Goal: Task Accomplishment & Management: Use online tool/utility

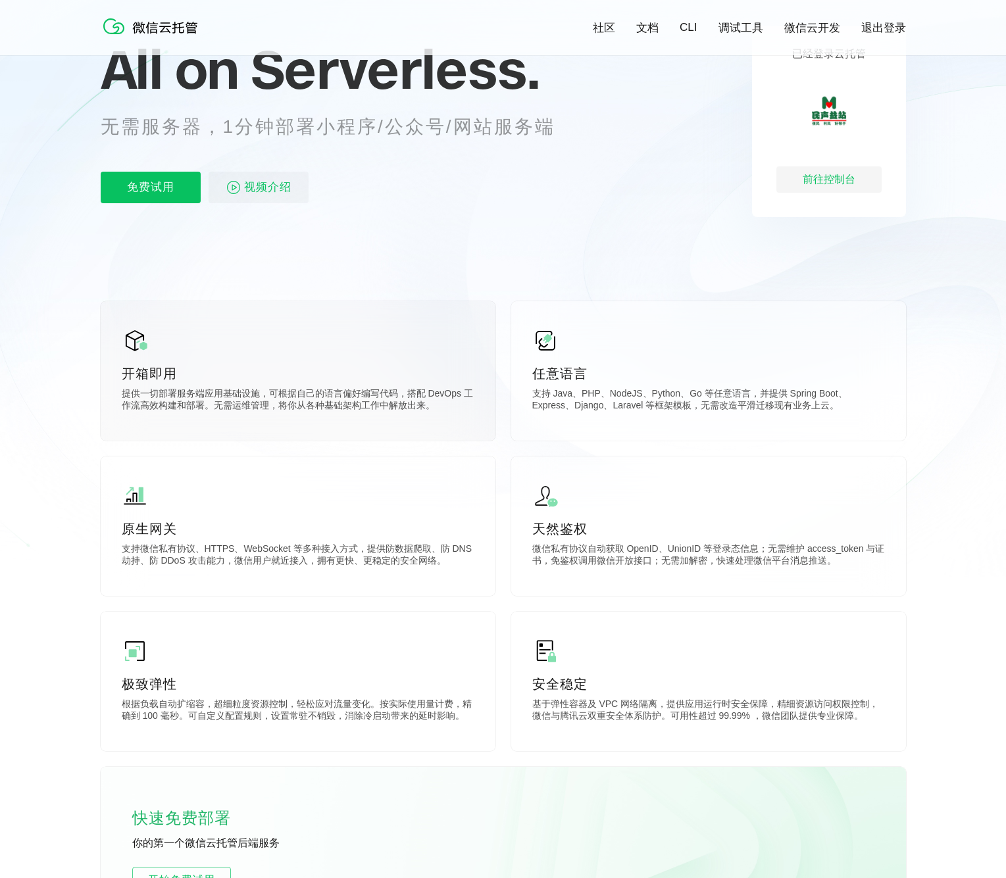
scroll to position [1, 0]
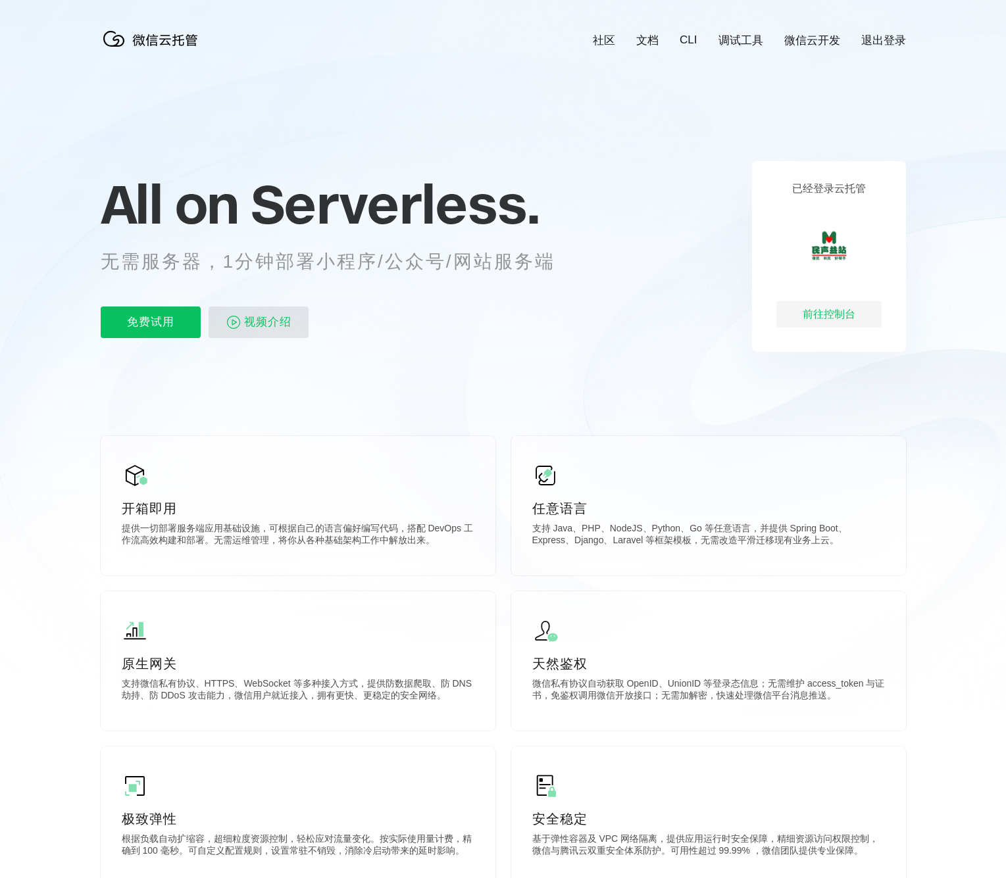
click at [232, 322] on img at bounding box center [234, 322] width 16 height 16
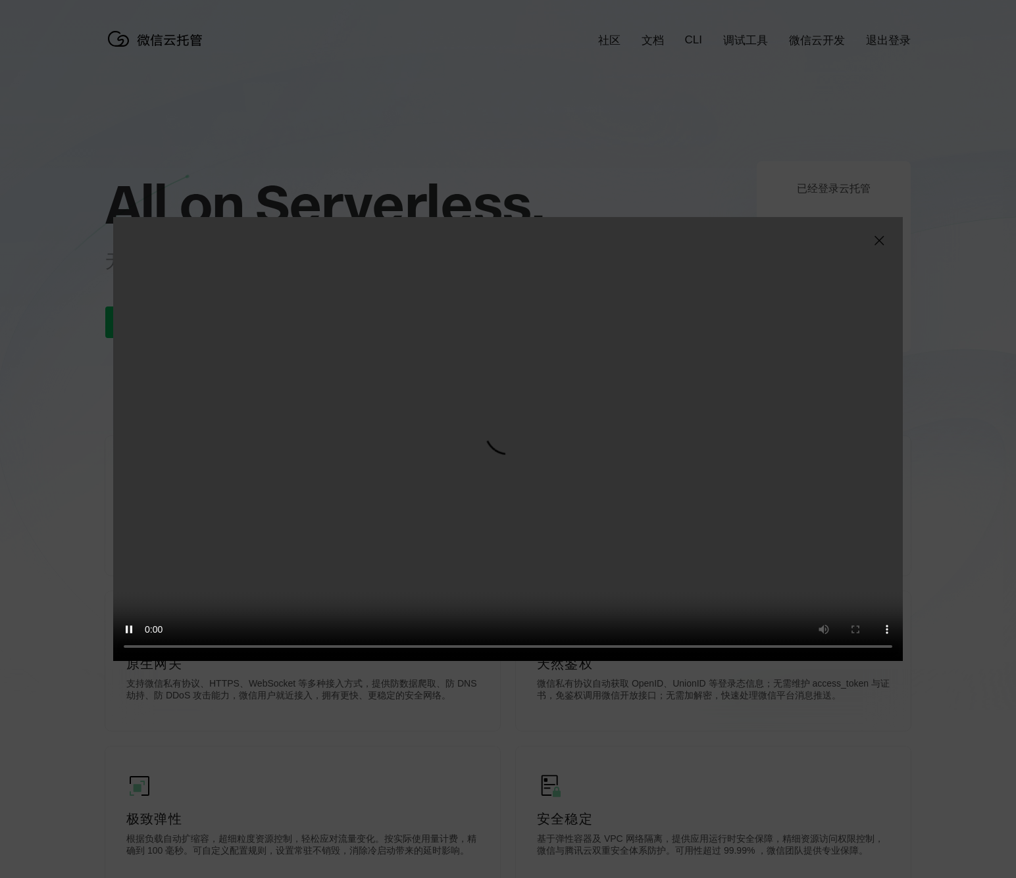
click at [353, 272] on video "抱歉，您的浏览器暂不支持播放此视频" at bounding box center [507, 439] width 789 height 444
click at [209, 70] on div "抱歉，您的浏览器暂不支持播放此视频" at bounding box center [508, 439] width 1016 height 878
click at [882, 243] on img at bounding box center [879, 241] width 16 height 16
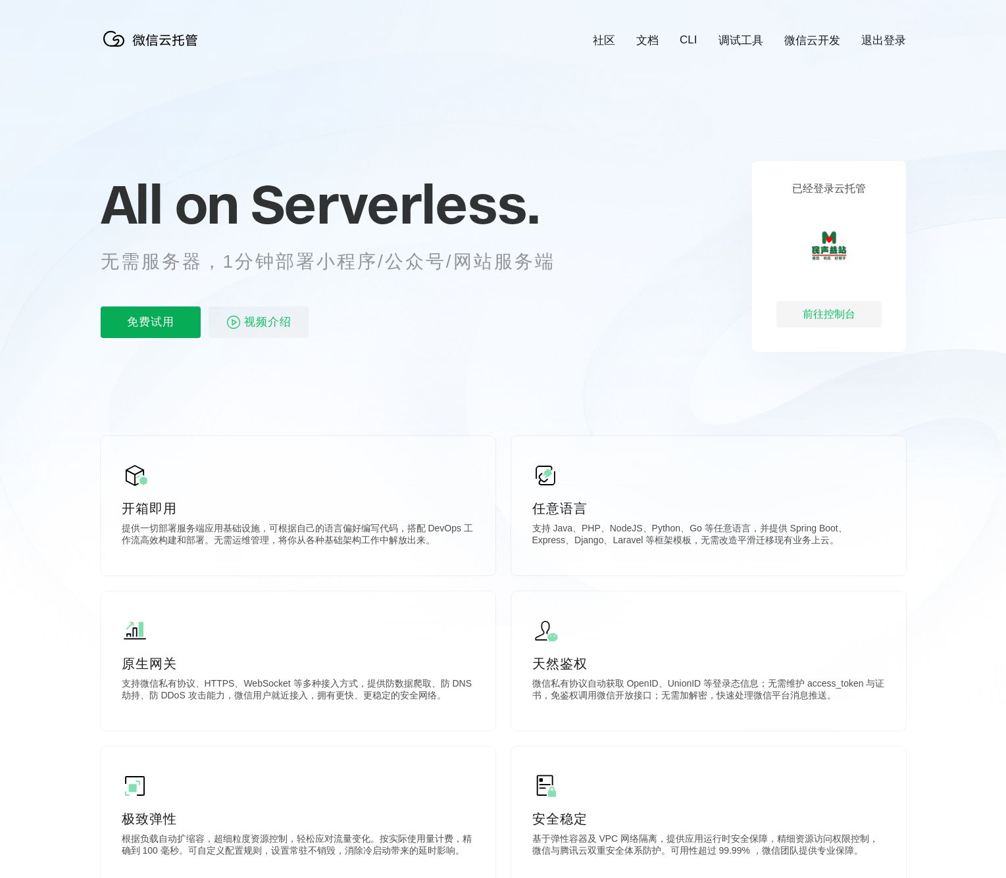
click at [149, 324] on p "免费试用" at bounding box center [151, 323] width 100 height 32
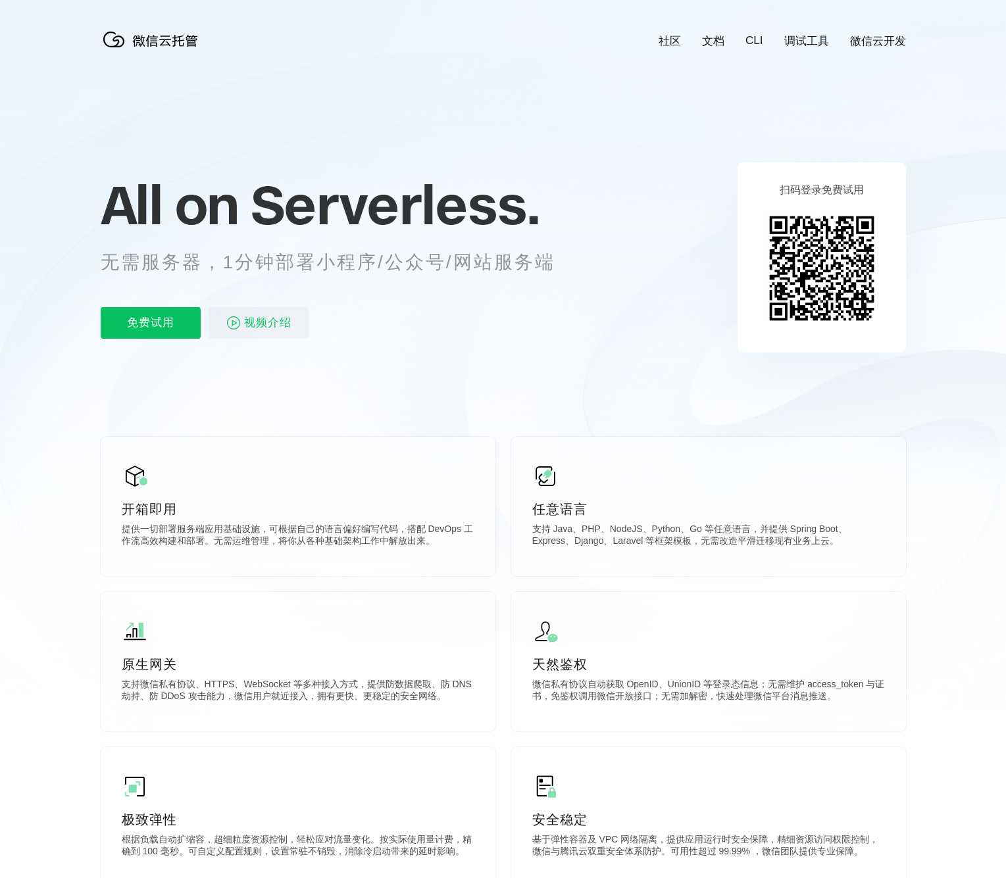
scroll to position [0, 2339]
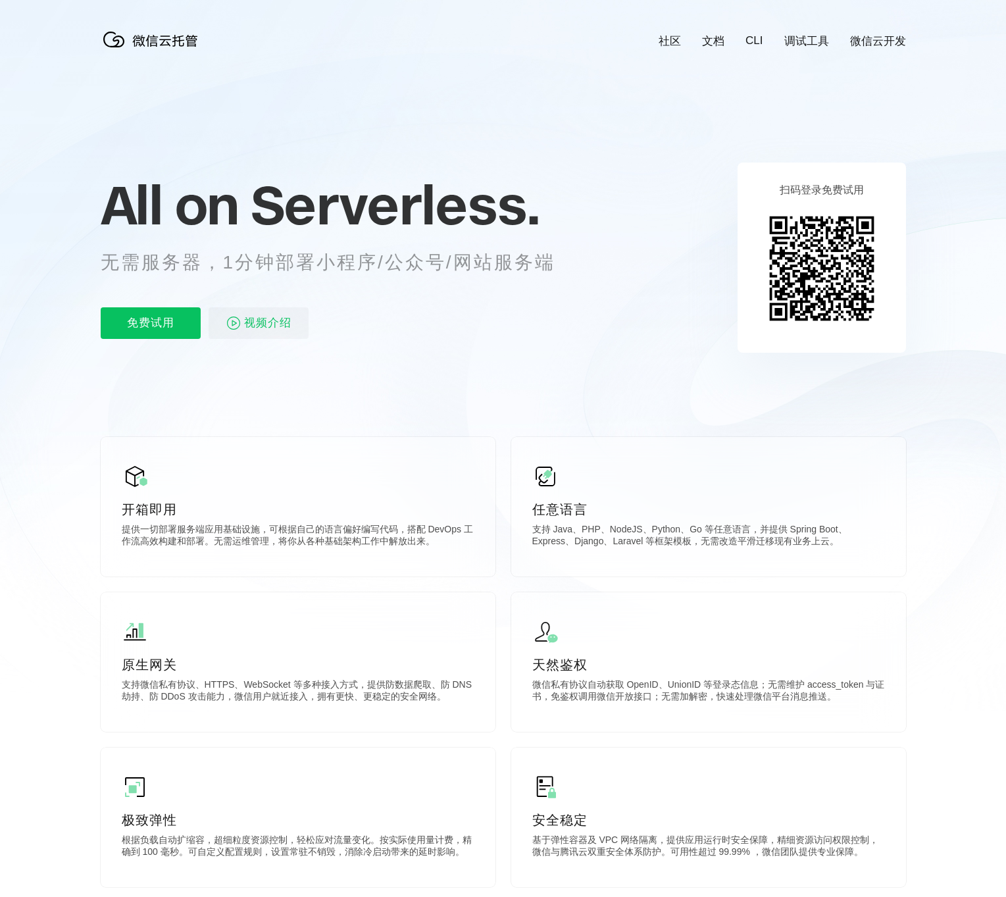
scroll to position [0, 2339]
